Goal: Navigation & Orientation: Understand site structure

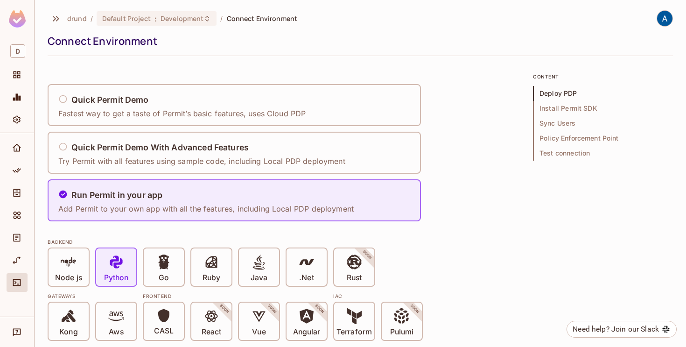
scroll to position [356, 0]
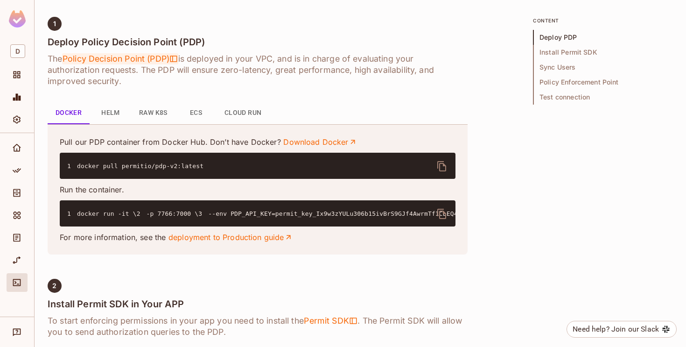
click at [155, 56] on span "Policy Decision Point (PDP)" at bounding box center [120, 58] width 116 height 11
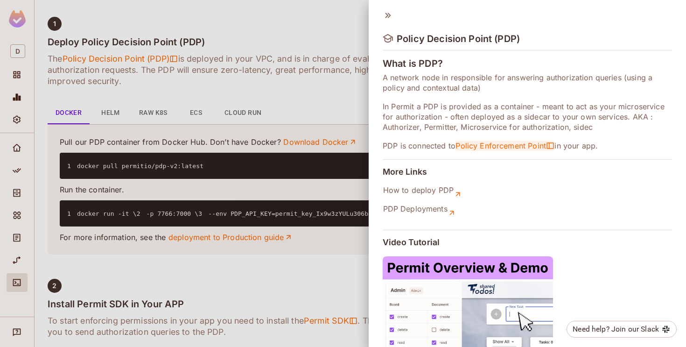
click at [497, 145] on span "Policy Enforcement Point" at bounding box center [504, 145] width 99 height 10
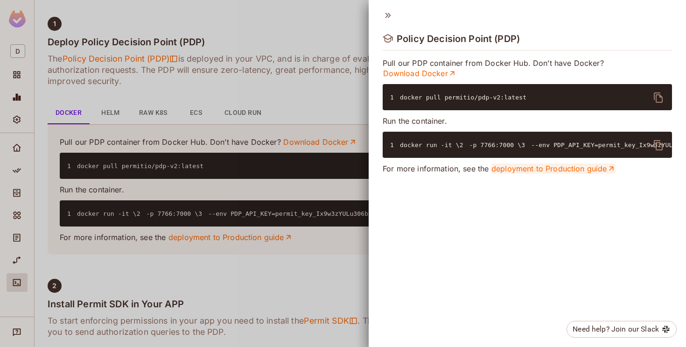
click at [541, 174] on link "deployment to Production guide" at bounding box center [553, 168] width 125 height 10
click at [387, 13] on icon at bounding box center [388, 15] width 10 height 10
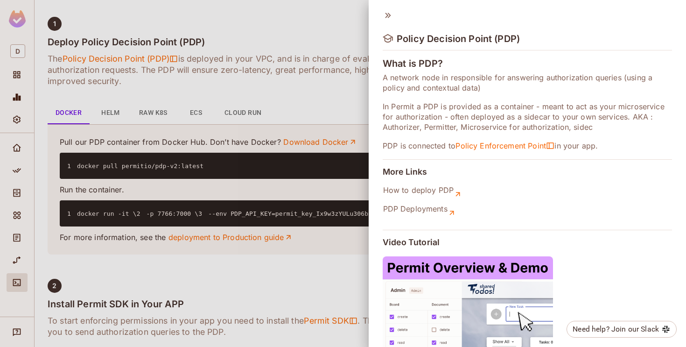
click at [385, 16] on icon at bounding box center [388, 15] width 10 height 10
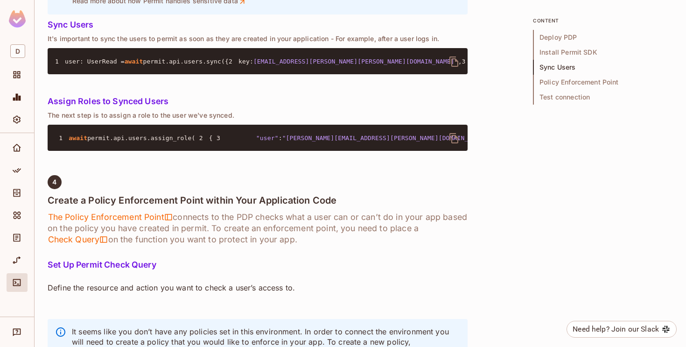
scroll to position [1001, 0]
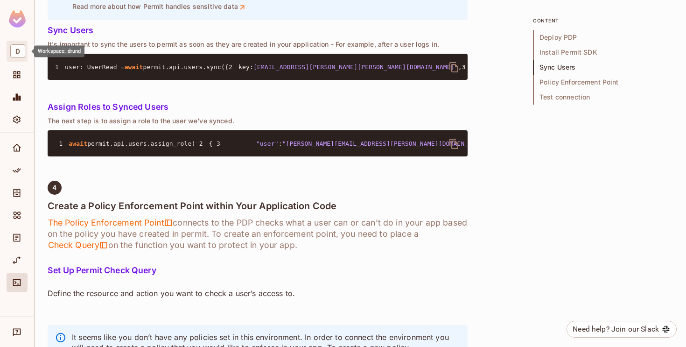
click at [14, 50] on span "D" at bounding box center [17, 51] width 15 height 14
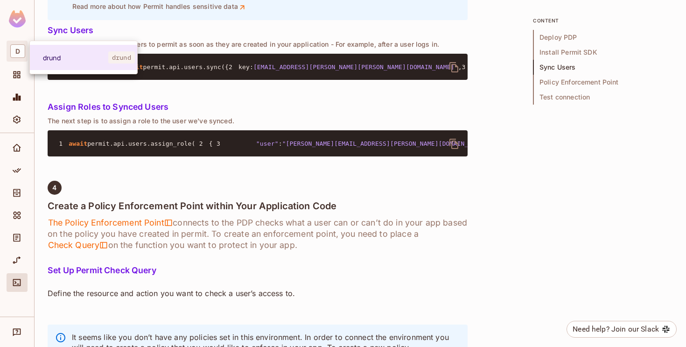
click at [239, 56] on div at bounding box center [343, 173] width 686 height 347
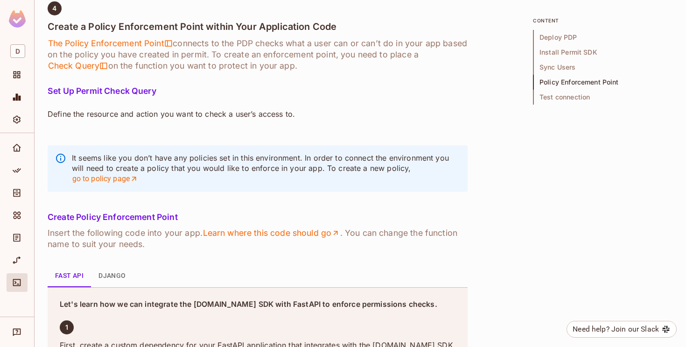
scroll to position [1179, 0]
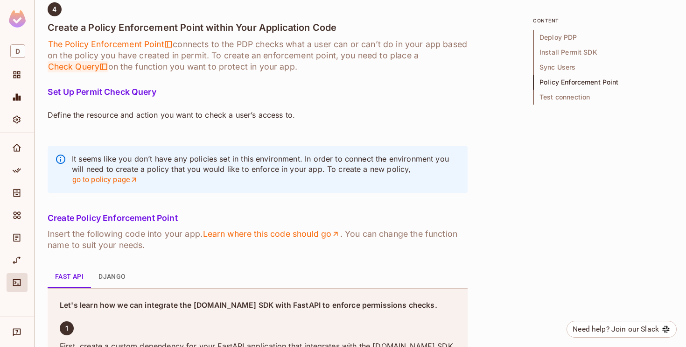
click at [87, 72] on span "Check Query" at bounding box center [78, 66] width 61 height 11
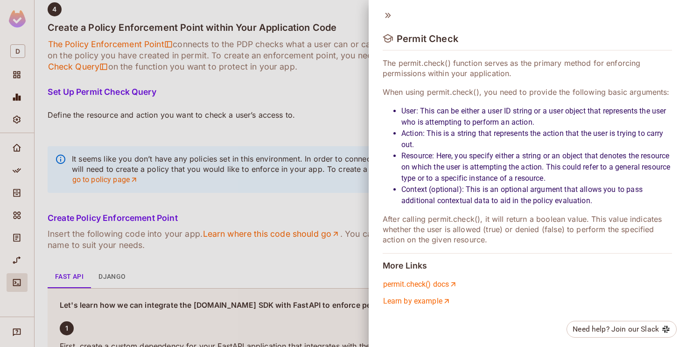
click at [223, 264] on div at bounding box center [343, 173] width 686 height 347
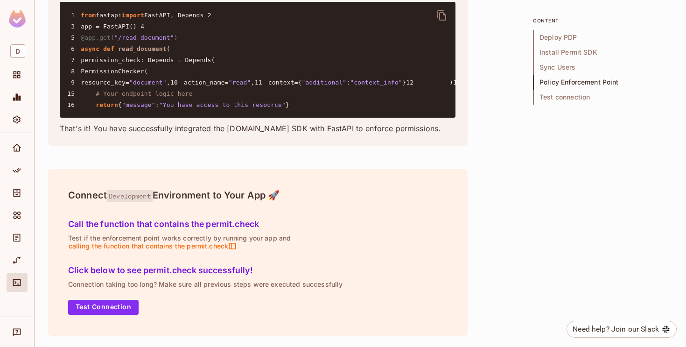
scroll to position [2183, 0]
click at [25, 50] on span "D" at bounding box center [17, 51] width 15 height 14
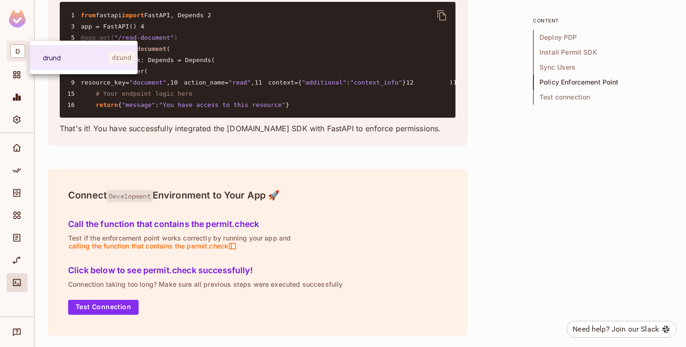
click at [25, 50] on div at bounding box center [343, 173] width 686 height 347
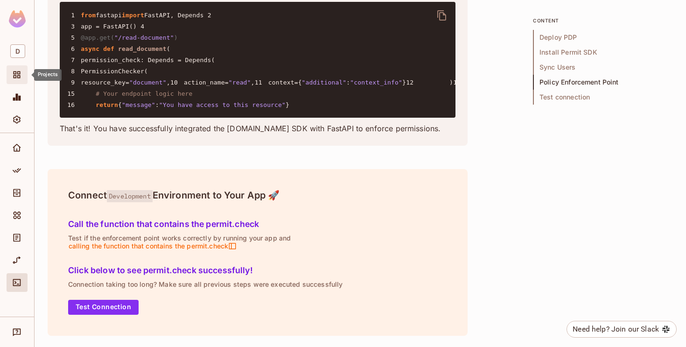
click at [19, 77] on icon "Projects" at bounding box center [16, 74] width 9 height 9
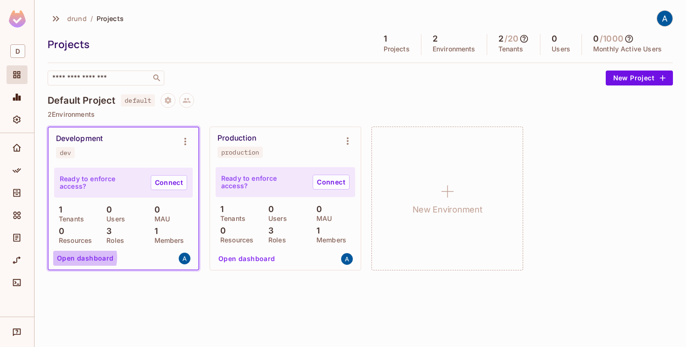
click at [82, 257] on button "Open dashboard" at bounding box center [85, 258] width 64 height 15
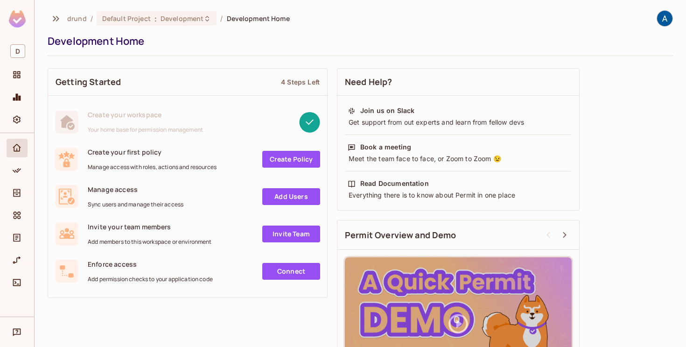
click at [274, 161] on link "Create Policy" at bounding box center [291, 159] width 58 height 17
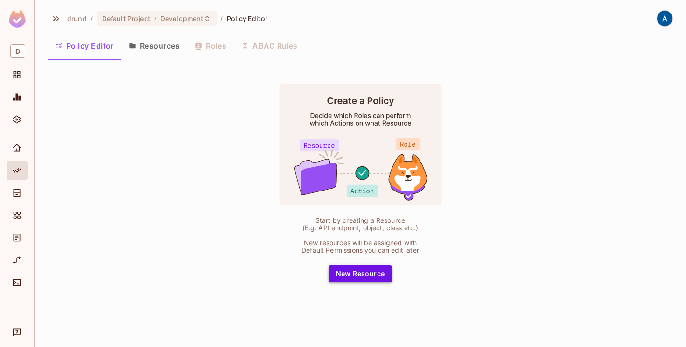
click at [336, 277] on button "New Resource" at bounding box center [361, 273] width 64 height 17
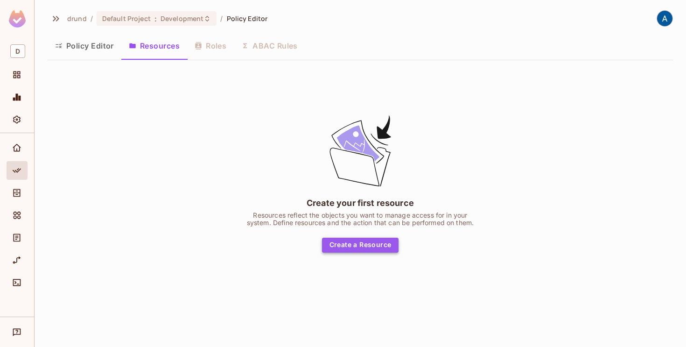
click at [353, 238] on button "Create a Resource" at bounding box center [360, 245] width 77 height 15
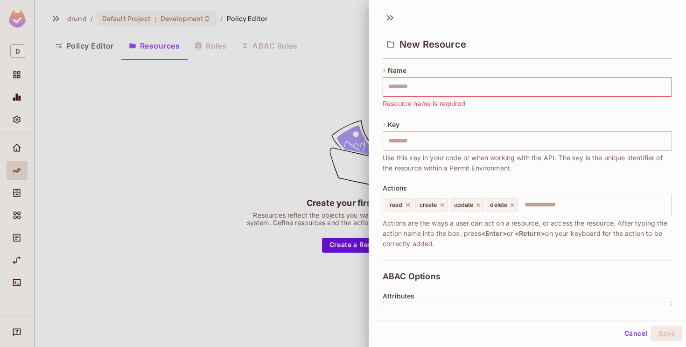
click at [290, 115] on div at bounding box center [343, 173] width 686 height 347
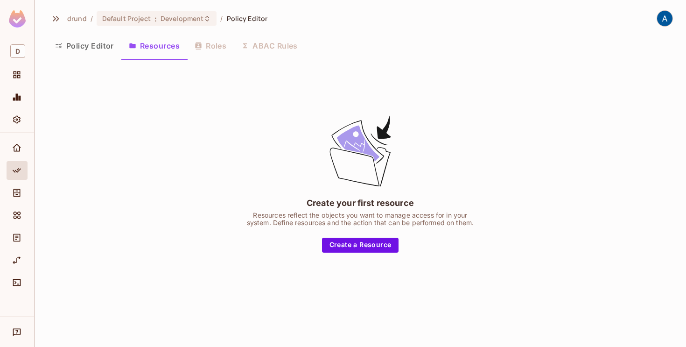
click at [216, 40] on div "Policy Editor Resources Roles ABAC Rules" at bounding box center [360, 45] width 625 height 23
click at [216, 42] on div "Policy Editor Resources Roles ABAC Rules" at bounding box center [360, 45] width 625 height 23
click at [90, 46] on button "Policy Editor" at bounding box center [85, 45] width 74 height 23
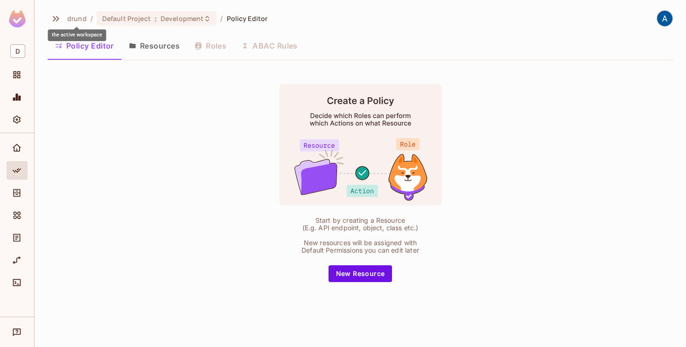
click at [77, 17] on span "drund" at bounding box center [77, 18] width 20 height 9
click at [14, 99] on icon "Monitoring" at bounding box center [17, 97] width 8 height 7
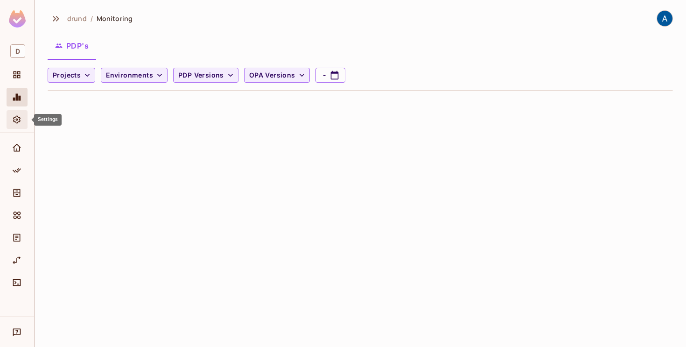
click at [22, 121] on div "Settings" at bounding box center [18, 119] width 16 height 11
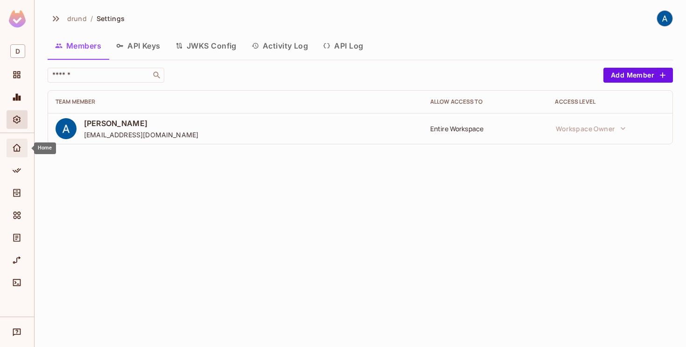
click at [17, 142] on span "Home" at bounding box center [16, 147] width 11 height 11
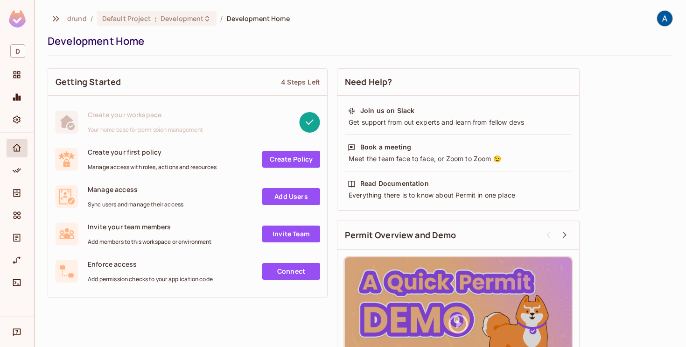
scroll to position [59, 0]
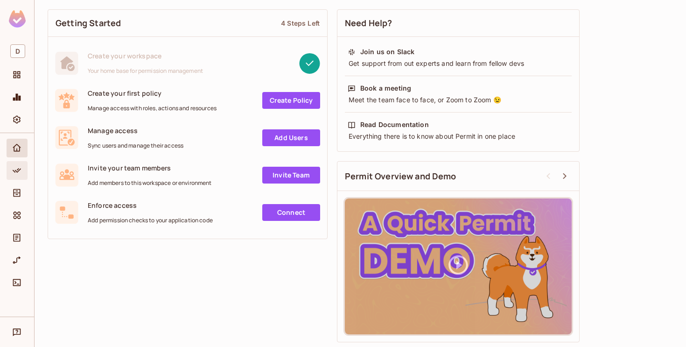
click at [18, 169] on icon "Policy" at bounding box center [17, 170] width 8 height 5
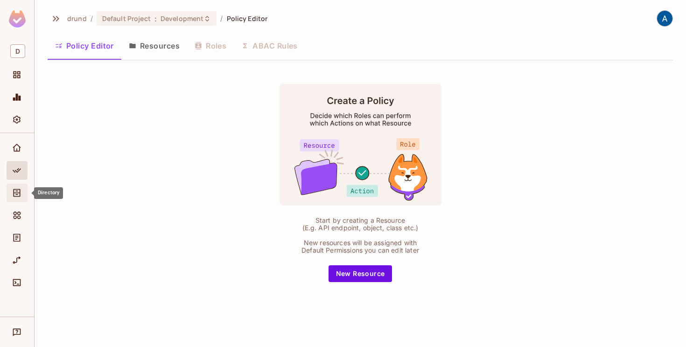
click at [16, 200] on div "Directory" at bounding box center [17, 192] width 21 height 19
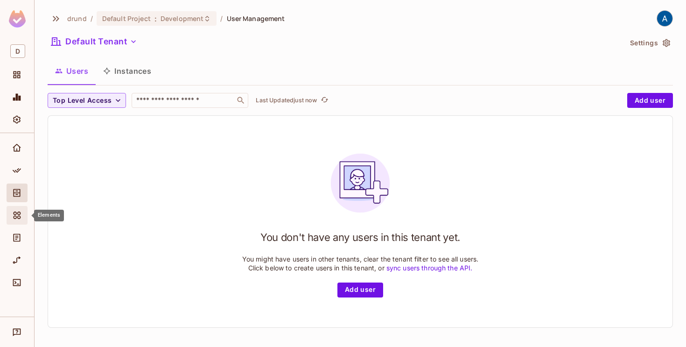
click at [16, 220] on span "Elements" at bounding box center [16, 215] width 11 height 11
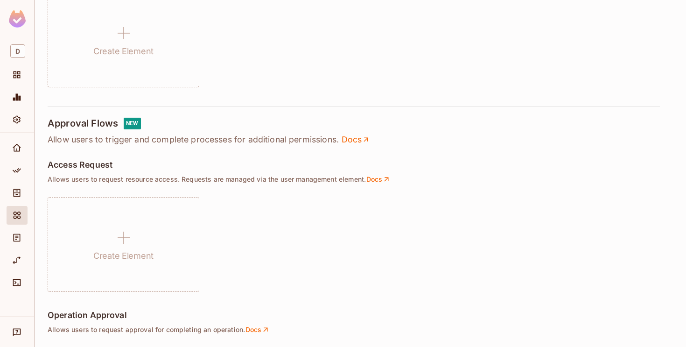
scroll to position [693, 0]
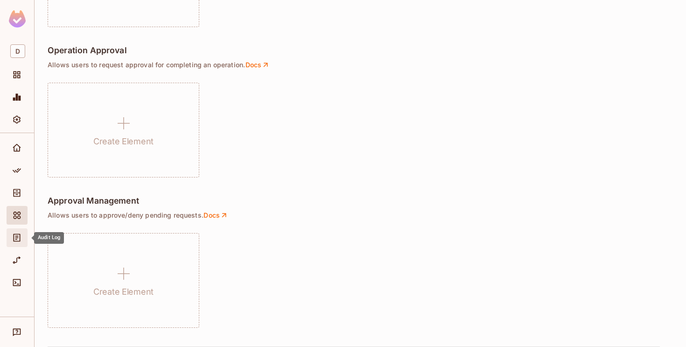
click at [18, 236] on icon "Audit Log" at bounding box center [17, 238] width 7 height 8
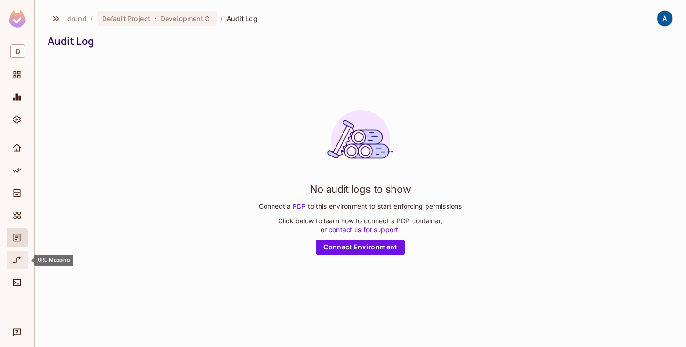
click at [15, 261] on icon "URL Mapping" at bounding box center [16, 259] width 9 height 9
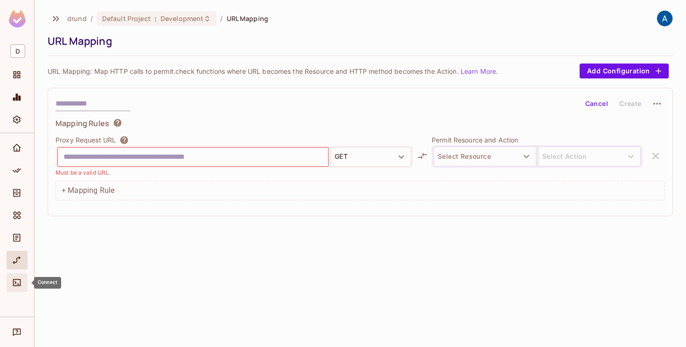
click at [15, 284] on icon "Connect" at bounding box center [17, 282] width 8 height 7
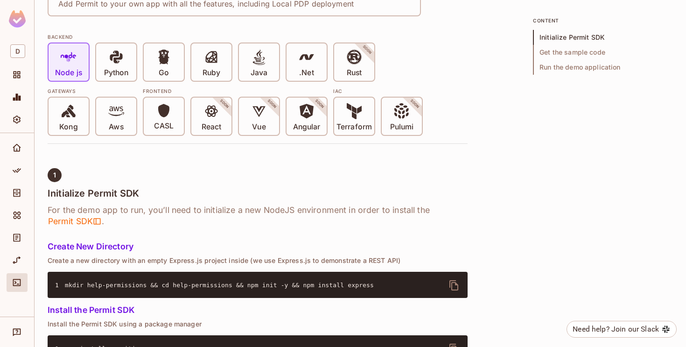
scroll to position [170, 0]
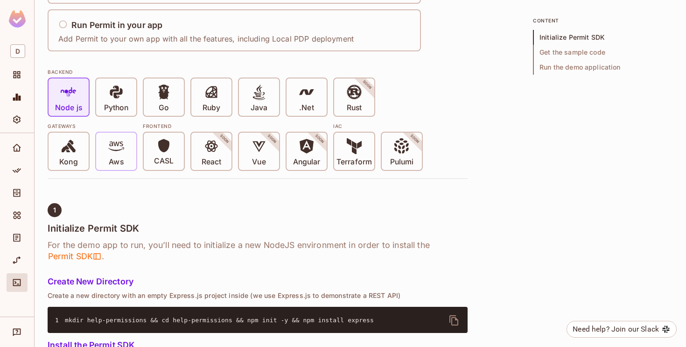
click at [116, 153] on icon at bounding box center [116, 146] width 16 height 16
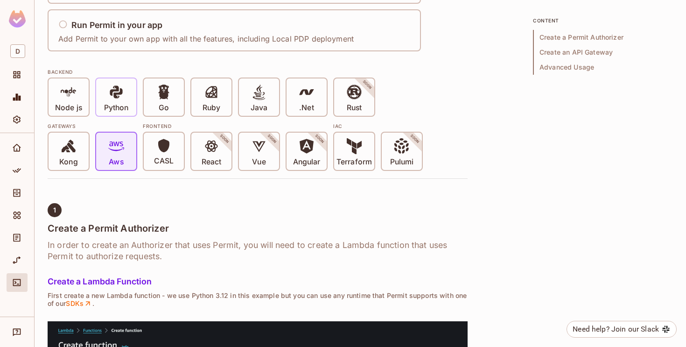
click at [110, 99] on icon at bounding box center [116, 92] width 16 height 16
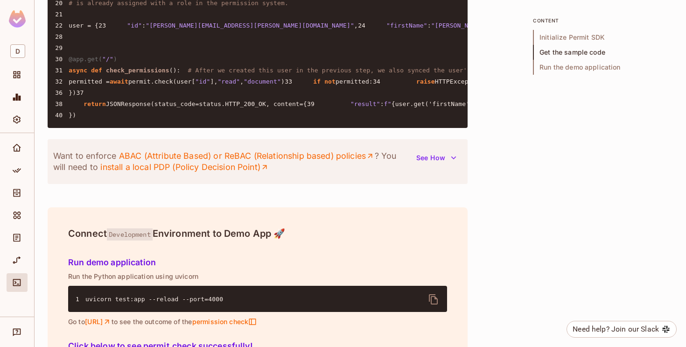
scroll to position [944, 0]
